Goal: Find specific page/section: Find specific page/section

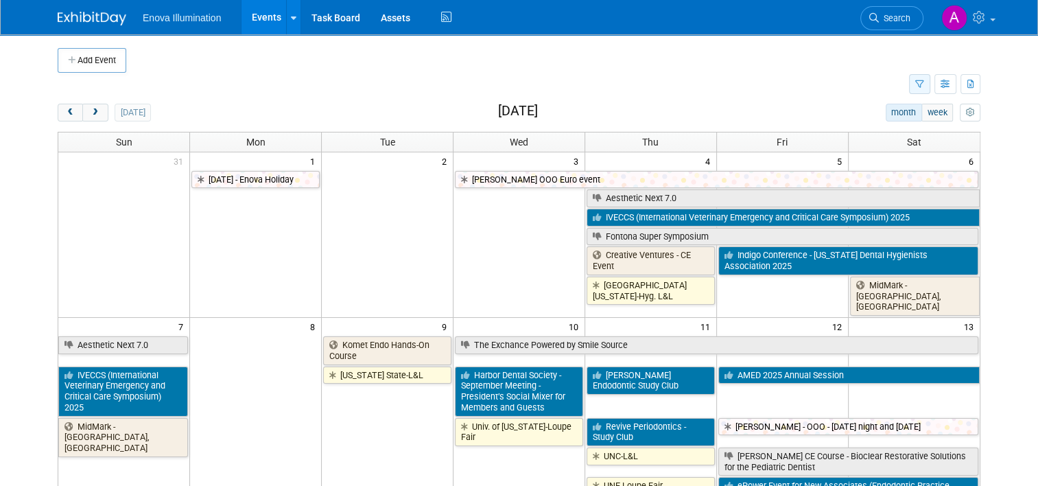
click at [924, 84] on icon "button" at bounding box center [919, 84] width 9 height 9
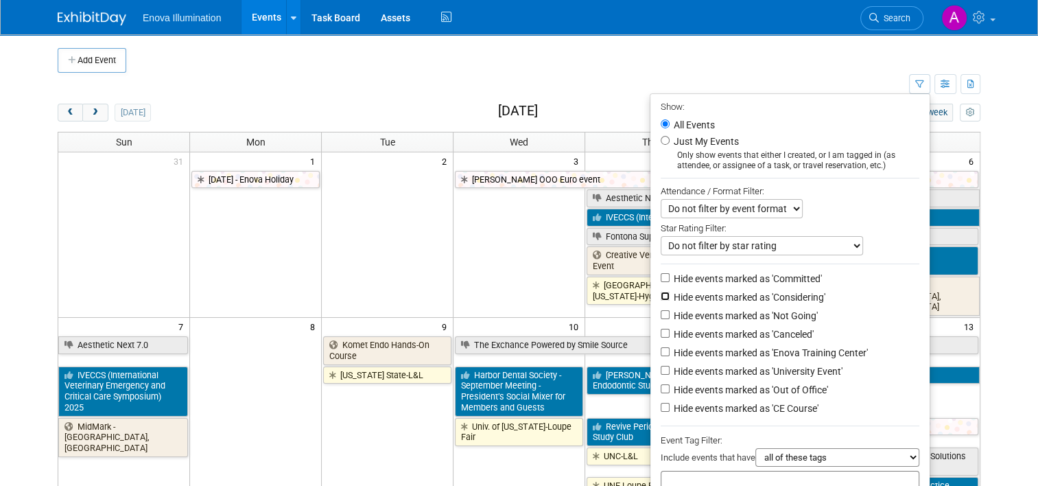
click at [667, 295] on input "Hide events marked as 'Considering'" at bounding box center [665, 296] width 9 height 9
checkbox input "true"
drag, startPoint x: 669, startPoint y: 309, endPoint x: 671, endPoint y: 329, distance: 20.0
click at [669, 310] on input "Hide events marked as 'Not Going'" at bounding box center [665, 314] width 9 height 9
checkbox input "true"
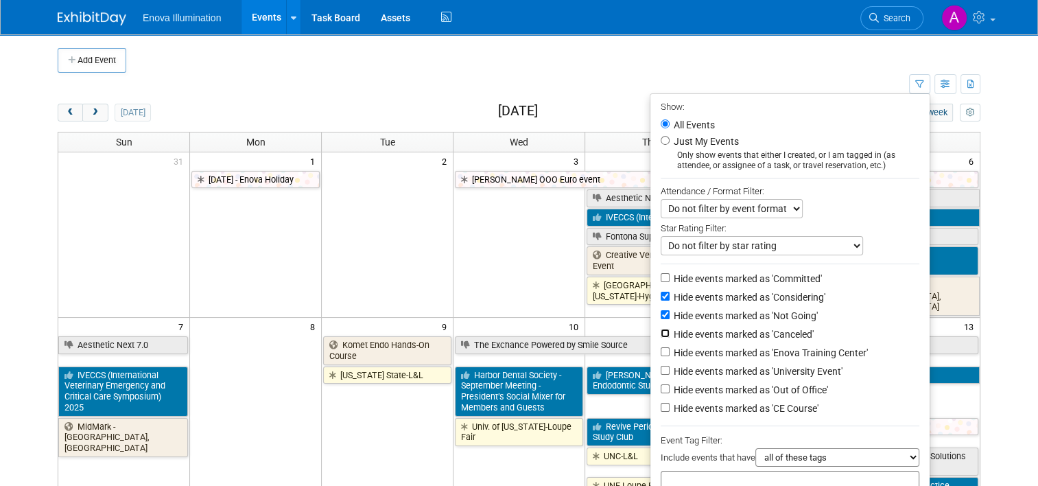
click at [670, 329] on input "Hide events marked as 'Canceled'" at bounding box center [665, 333] width 9 height 9
checkbox input "true"
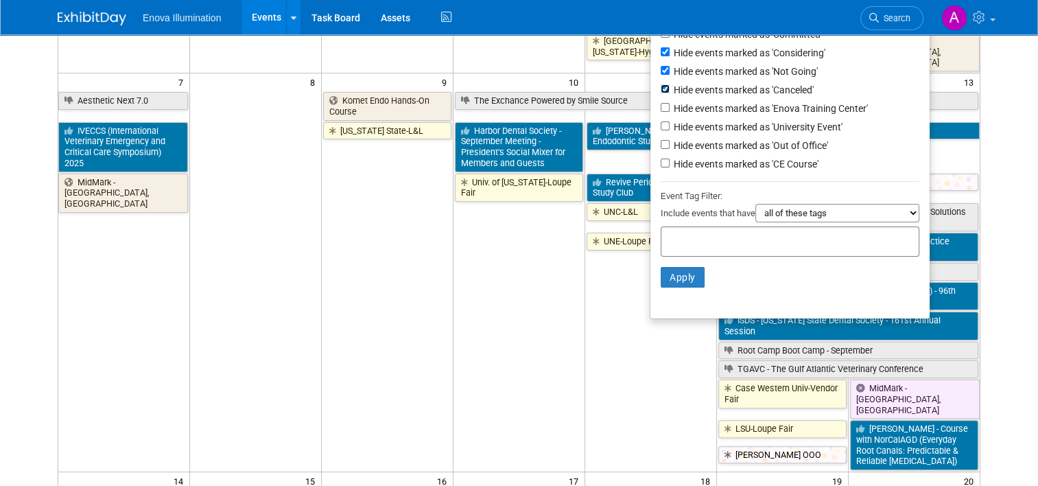
scroll to position [412, 0]
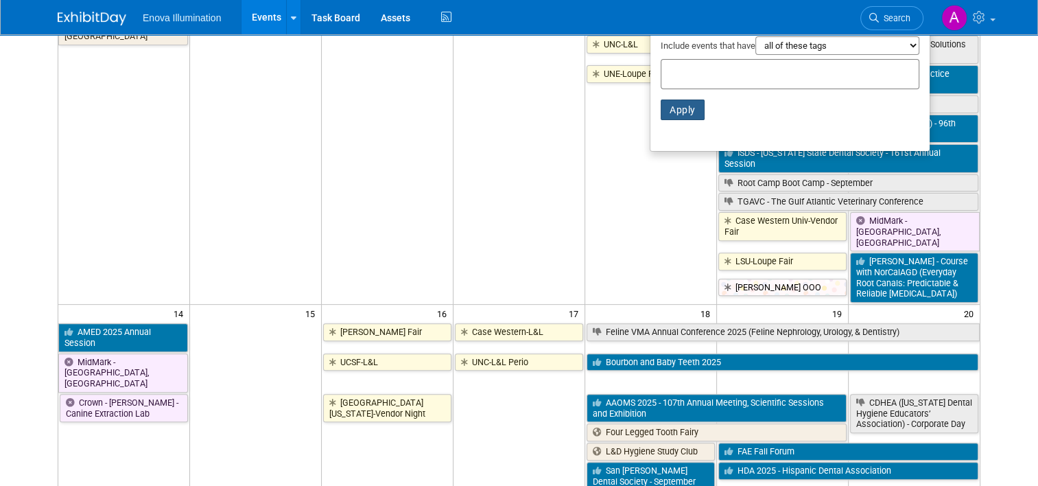
click at [694, 109] on button "Apply" at bounding box center [683, 110] width 44 height 21
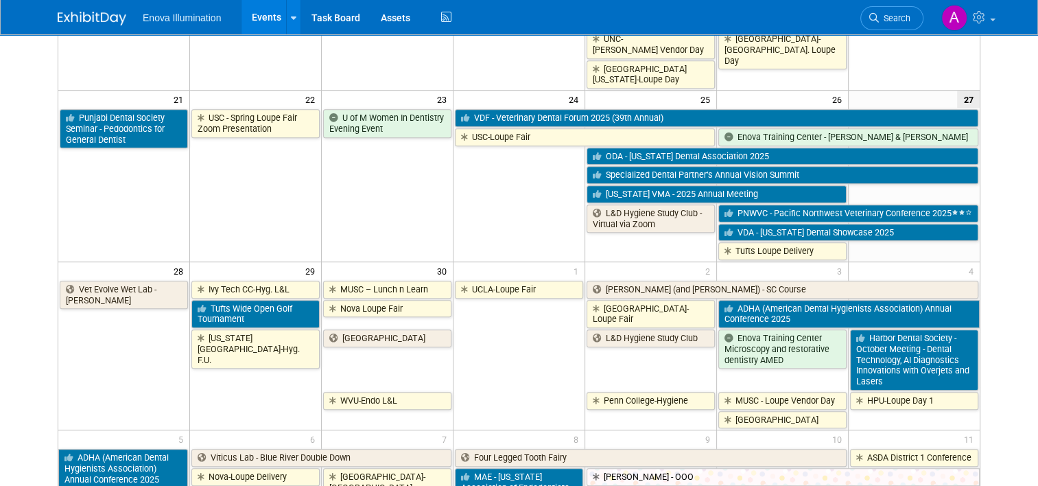
scroll to position [686, 0]
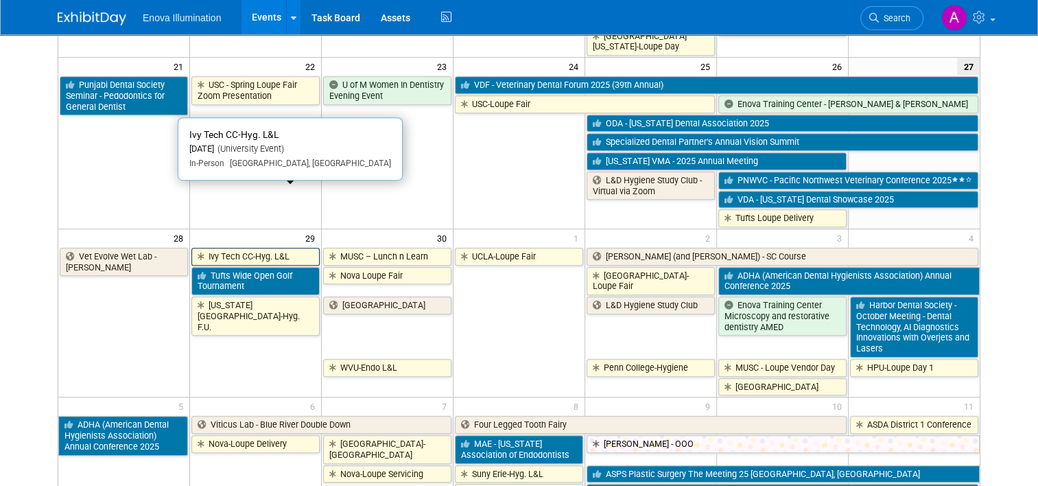
click at [226, 248] on link "Ivy Tech CC-Hyg. L&L" at bounding box center [255, 257] width 128 height 18
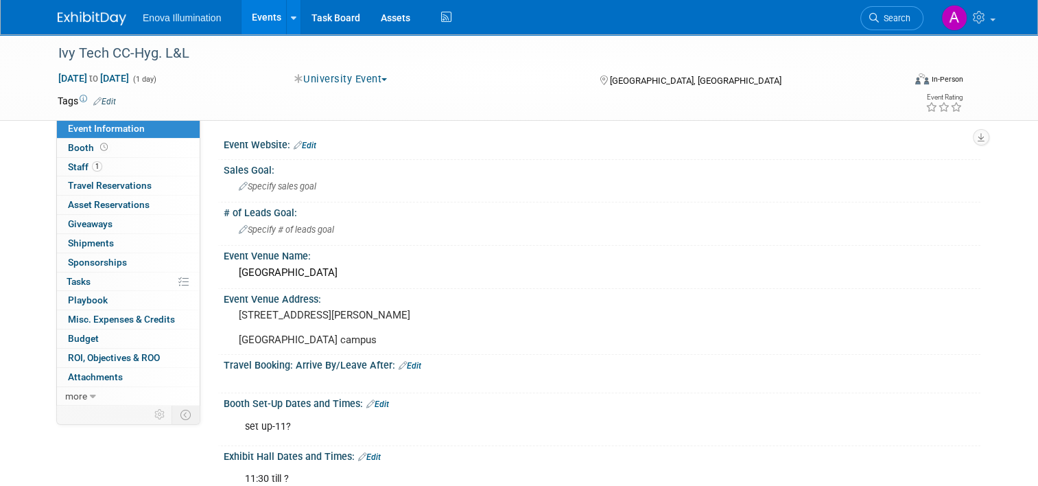
click at [85, 19] on img at bounding box center [92, 19] width 69 height 14
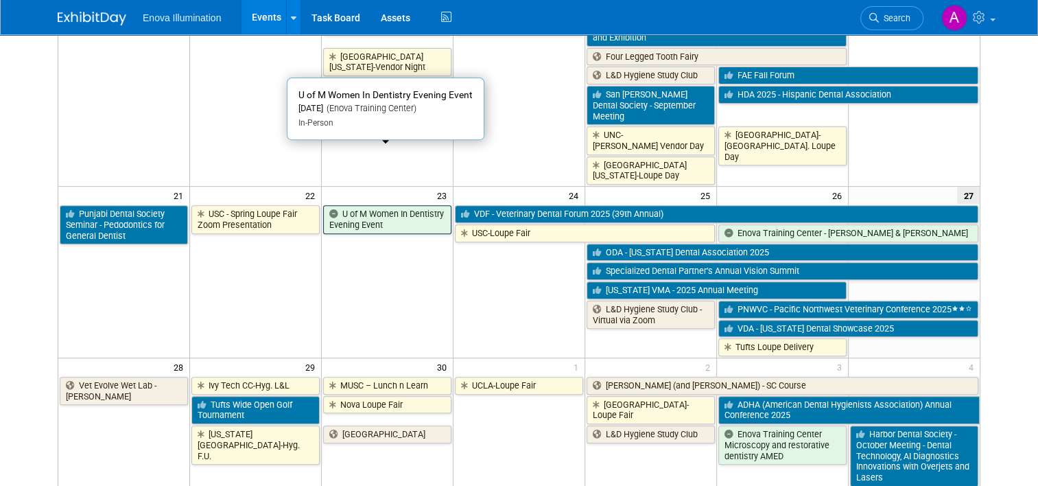
scroll to position [755, 0]
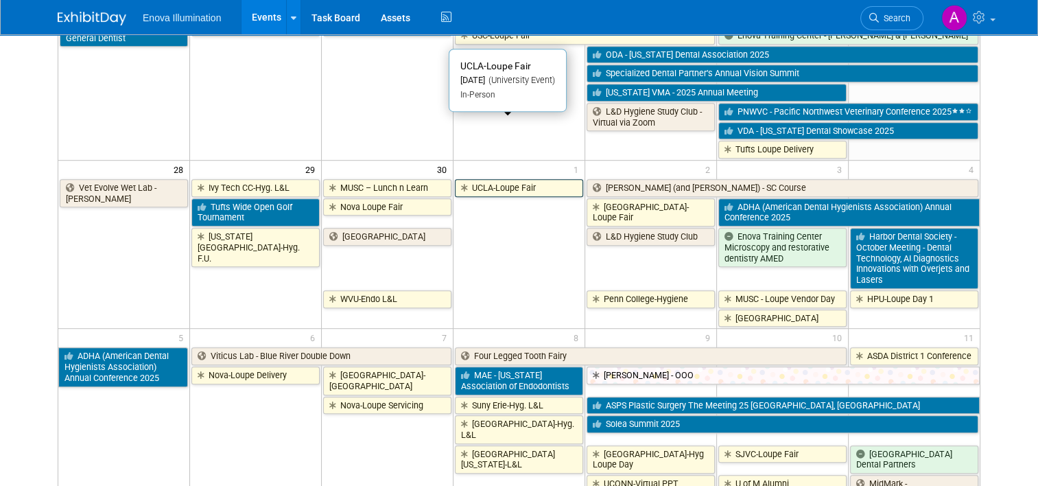
click at [528, 179] on link "UCLA-Loupe Fair" at bounding box center [519, 188] width 128 height 18
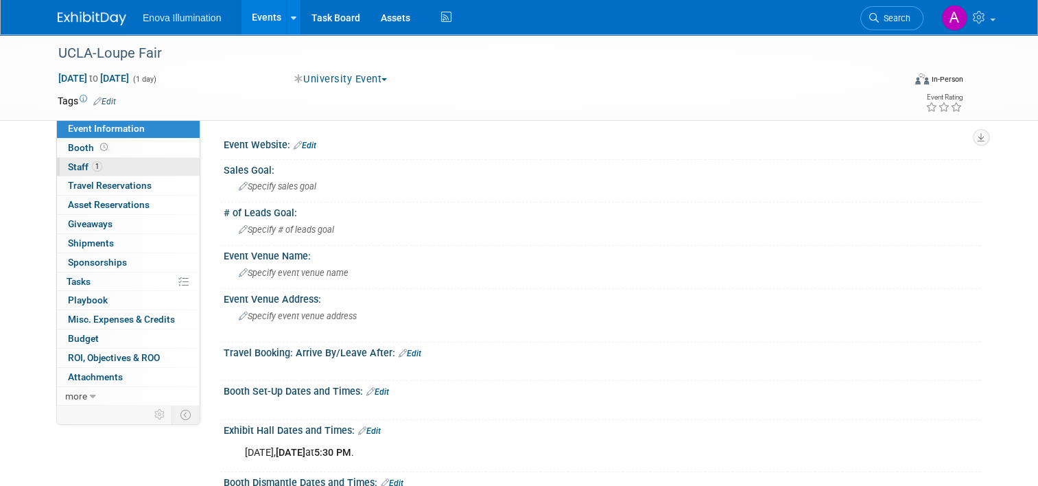
click at [129, 169] on link "1 Staff 1" at bounding box center [128, 167] width 143 height 19
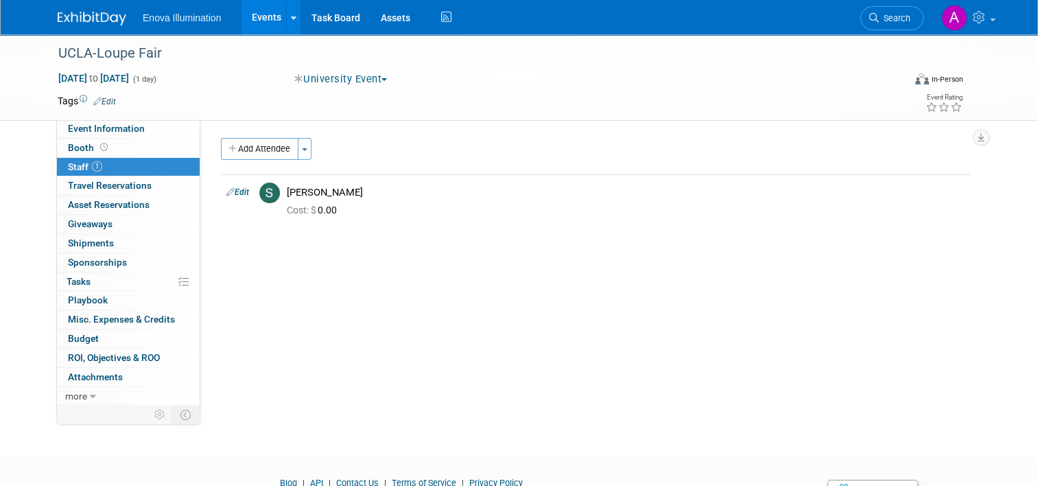
click at [97, 21] on img at bounding box center [92, 19] width 69 height 14
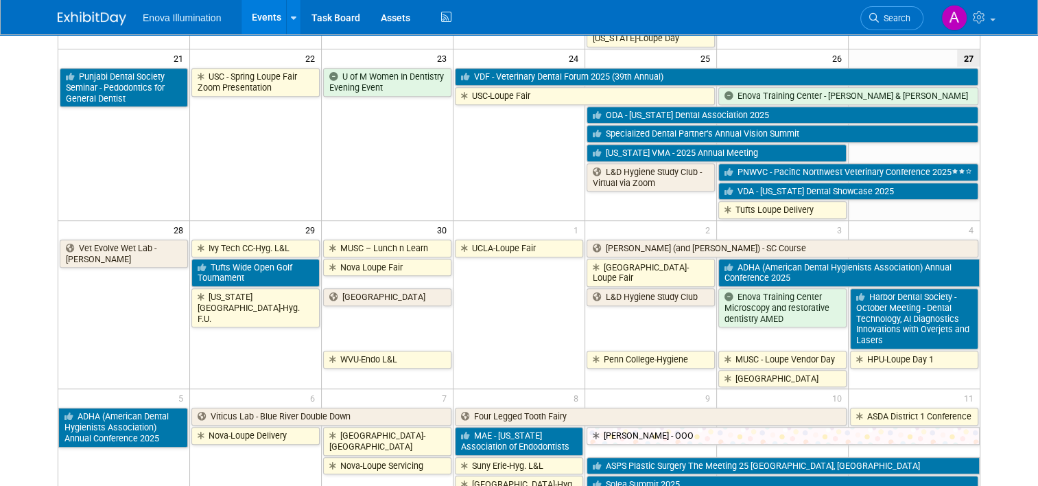
scroll to position [651, 0]
